Goal: Task Accomplishment & Management: Manage account settings

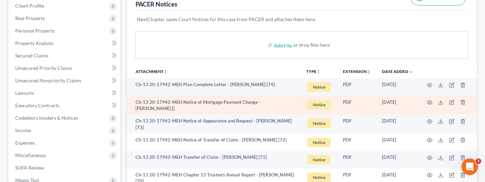
scroll to position [213, 0]
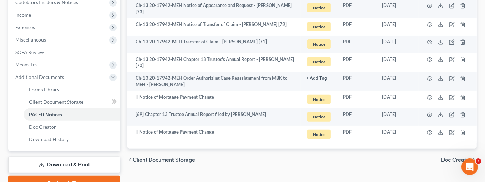
click at [370, 165] on div "chevron_left Client Document Storage Doc Creator chevron_right" at bounding box center [302, 160] width 350 height 22
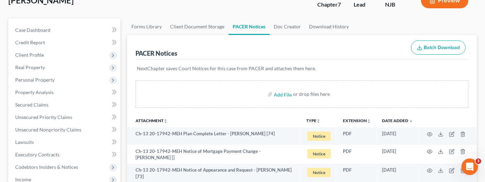
scroll to position [0, 0]
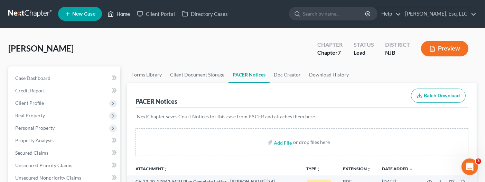
click at [127, 15] on link "Home" at bounding box center [118, 14] width 29 height 12
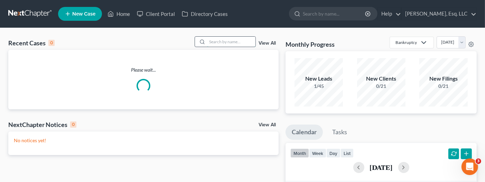
click at [214, 45] on input "search" at bounding box center [231, 42] width 48 height 10
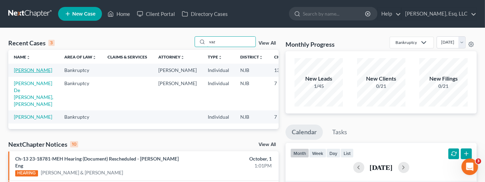
type input "vaz"
click at [25, 73] on link "[PERSON_NAME]" at bounding box center [33, 70] width 38 height 6
select select "0"
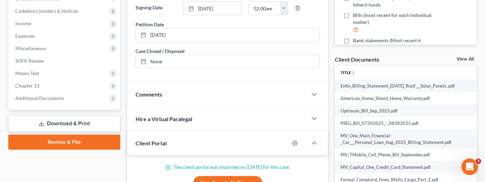
scroll to position [208, 0]
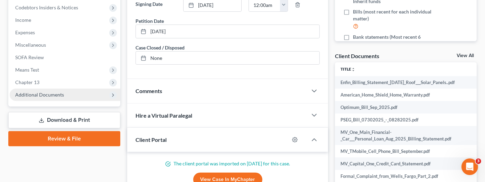
click at [47, 95] on span "Additional Documents" at bounding box center [39, 95] width 49 height 6
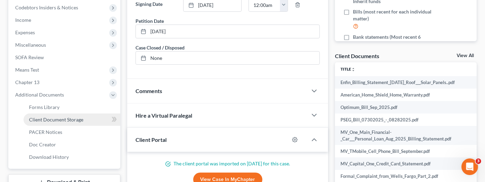
drag, startPoint x: 63, startPoint y: 119, endPoint x: 79, endPoint y: 119, distance: 15.9
click at [63, 119] on span "Client Document Storage" at bounding box center [56, 120] width 54 height 6
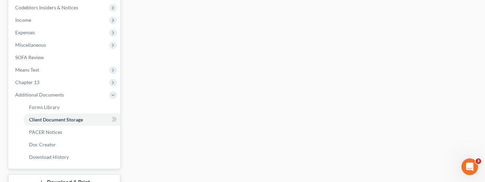
select select "9"
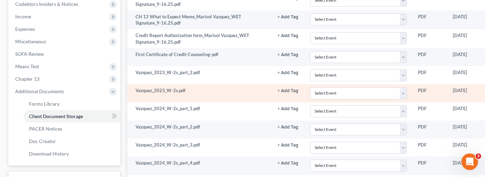
scroll to position [311, 0]
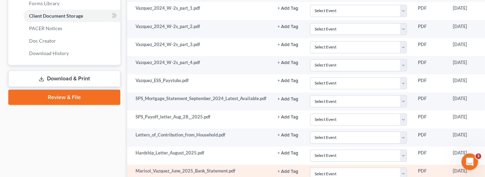
drag, startPoint x: 411, startPoint y: 176, endPoint x: 452, endPoint y: 176, distance: 40.5
click at [452, 176] on tr "Marisol_Vazquez_June_2025_Bank_Statement.pdf + Add Tag Select an option or crea…" at bounding box center [335, 174] width 416 height 18
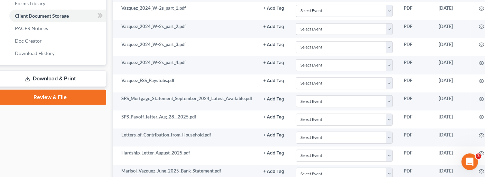
scroll to position [311, 57]
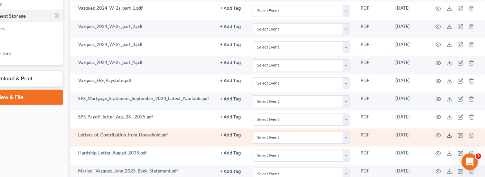
click at [448, 133] on icon at bounding box center [450, 135] width 6 height 6
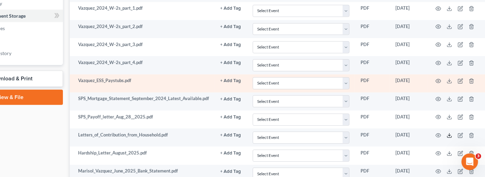
scroll to position [381, 57]
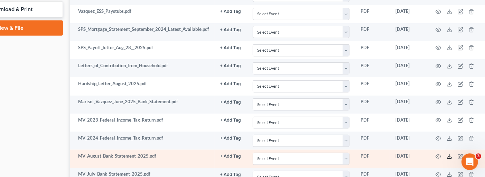
click at [449, 154] on icon at bounding box center [450, 157] width 6 height 6
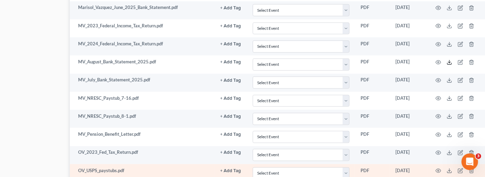
scroll to position [450, 57]
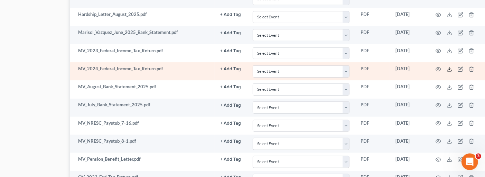
click at [448, 66] on icon at bounding box center [450, 69] width 6 height 6
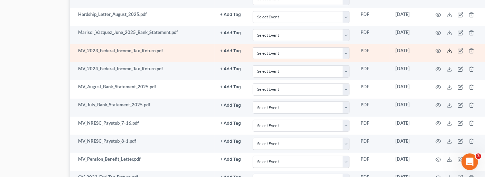
click at [449, 48] on icon at bounding box center [450, 51] width 6 height 6
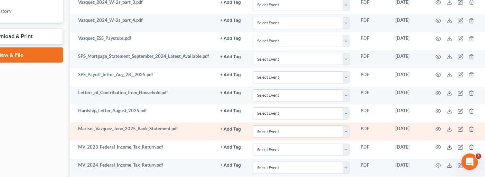
scroll to position [311, 57]
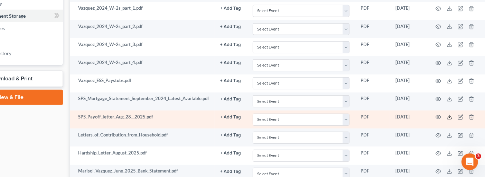
click at [450, 114] on icon at bounding box center [450, 117] width 6 height 6
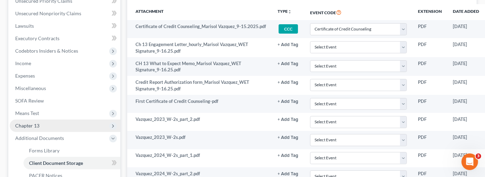
scroll to position [173, 0]
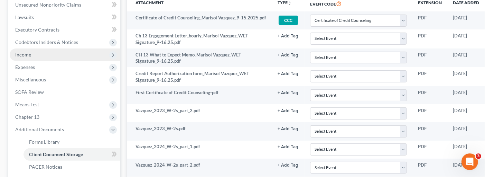
click at [35, 54] on span "Income" at bounding box center [65, 54] width 111 height 12
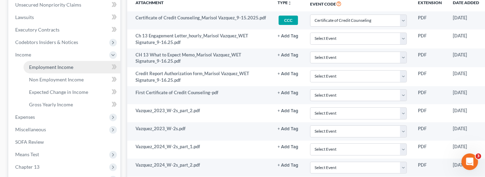
drag, startPoint x: 50, startPoint y: 65, endPoint x: 60, endPoint y: 67, distance: 10.6
click at [51, 65] on span "Employment Income" at bounding box center [51, 67] width 44 height 6
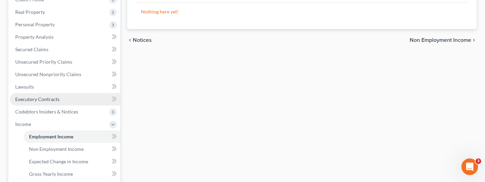
scroll to position [104, 0]
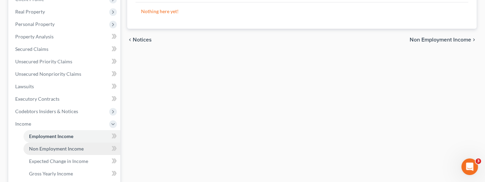
click at [44, 147] on span "Non Employment Income" at bounding box center [56, 149] width 55 height 6
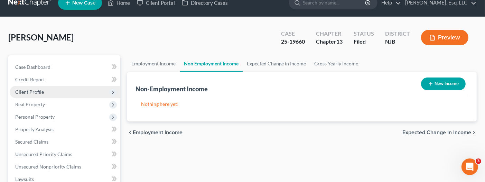
scroll to position [104, 0]
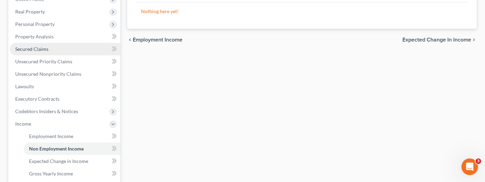
click at [40, 45] on link "Secured Claims" at bounding box center [65, 49] width 111 height 12
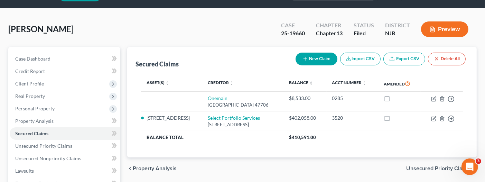
scroll to position [35, 0]
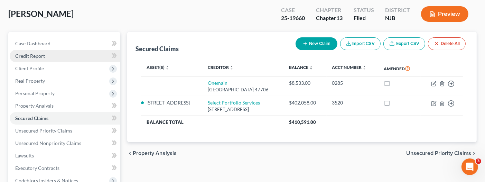
click at [29, 53] on span "Credit Report" at bounding box center [30, 56] width 30 height 6
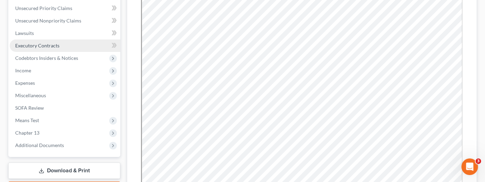
scroll to position [51, 0]
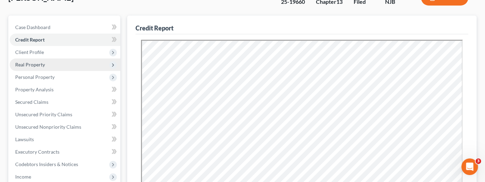
click at [32, 63] on span "Real Property" at bounding box center [30, 65] width 30 height 6
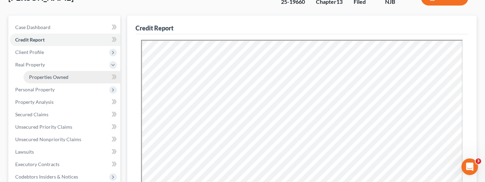
click at [57, 76] on span "Properties Owned" at bounding box center [48, 77] width 39 height 6
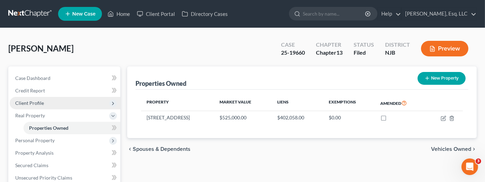
click at [44, 101] on span "Client Profile" at bounding box center [65, 103] width 111 height 12
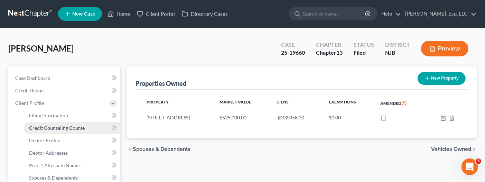
click at [53, 125] on span "Credit Counseling Course" at bounding box center [57, 128] width 56 height 6
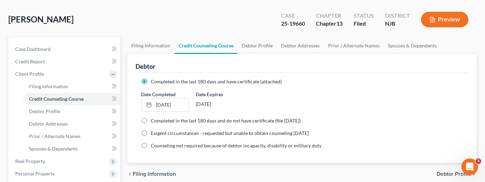
scroll to position [69, 0]
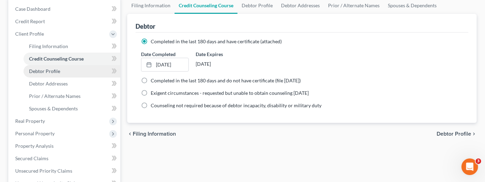
click at [46, 68] on span "Debtor Profile" at bounding box center [44, 71] width 31 height 6
select select "0"
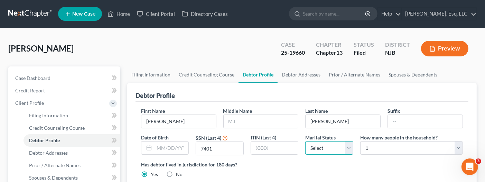
click at [349, 148] on select "Select Single Married Separated Divorced Widowed" at bounding box center [329, 148] width 48 height 14
select select "0"
click at [305, 141] on select "Select Single Married Separated Divorced Widowed" at bounding box center [329, 148] width 48 height 14
click at [345, 148] on select "Select Single Married Separated Divorced Widowed" at bounding box center [329, 148] width 48 height 14
click at [325, 147] on select "Select Single Married Separated Divorced Widowed" at bounding box center [329, 148] width 48 height 14
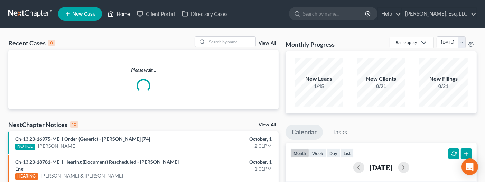
drag, startPoint x: 120, startPoint y: 11, endPoint x: 141, endPoint y: 28, distance: 26.9
click at [120, 11] on link "Home" at bounding box center [118, 14] width 29 height 12
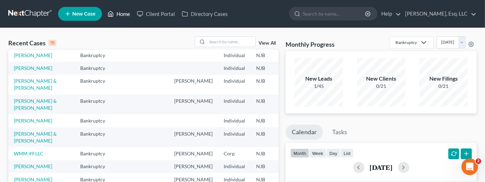
scroll to position [69, 0]
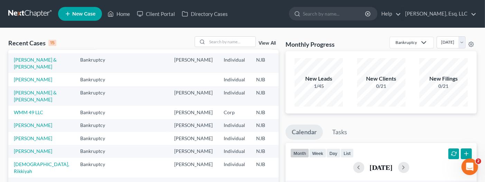
click at [21, 49] on link "[PERSON_NAME] & [PERSON_NAME]" at bounding box center [35, 43] width 43 height 13
select select "1"
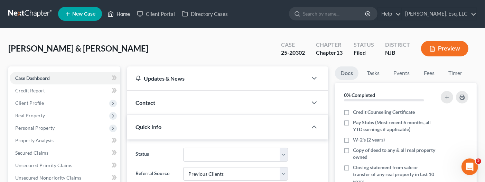
drag, startPoint x: 120, startPoint y: 13, endPoint x: 129, endPoint y: 14, distance: 9.7
click at [120, 13] on link "Home" at bounding box center [118, 14] width 29 height 12
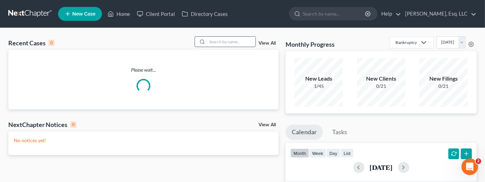
click at [221, 42] on input "search" at bounding box center [231, 42] width 48 height 10
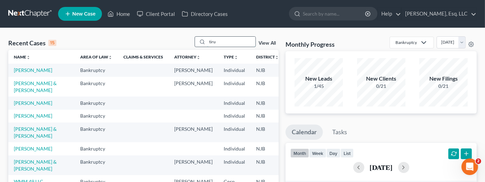
type input "tiru"
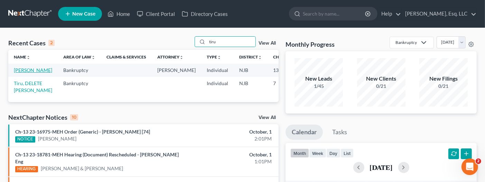
click at [15, 72] on link "Tiru, Luis" at bounding box center [33, 70] width 38 height 6
select select "0"
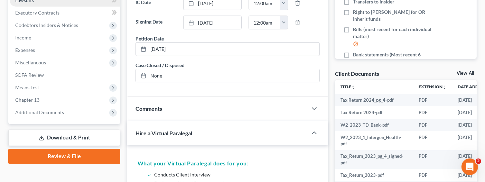
scroll to position [208, 0]
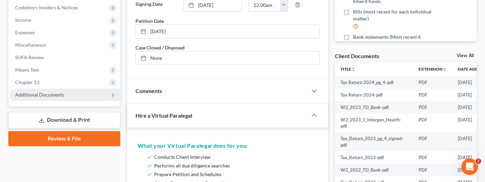
click at [48, 94] on span "Additional Documents" at bounding box center [39, 95] width 49 height 6
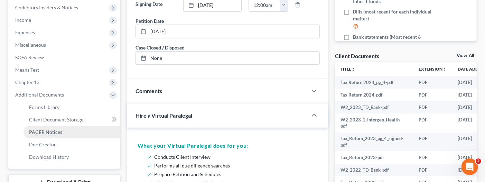
click at [39, 129] on span "PACER Notices" at bounding box center [45, 132] width 33 height 6
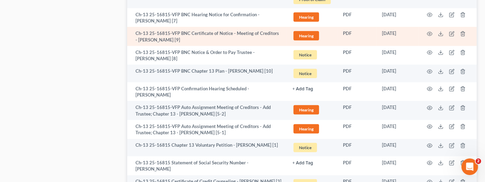
scroll to position [726, 0]
